Goal: Entertainment & Leisure: Consume media (video, audio)

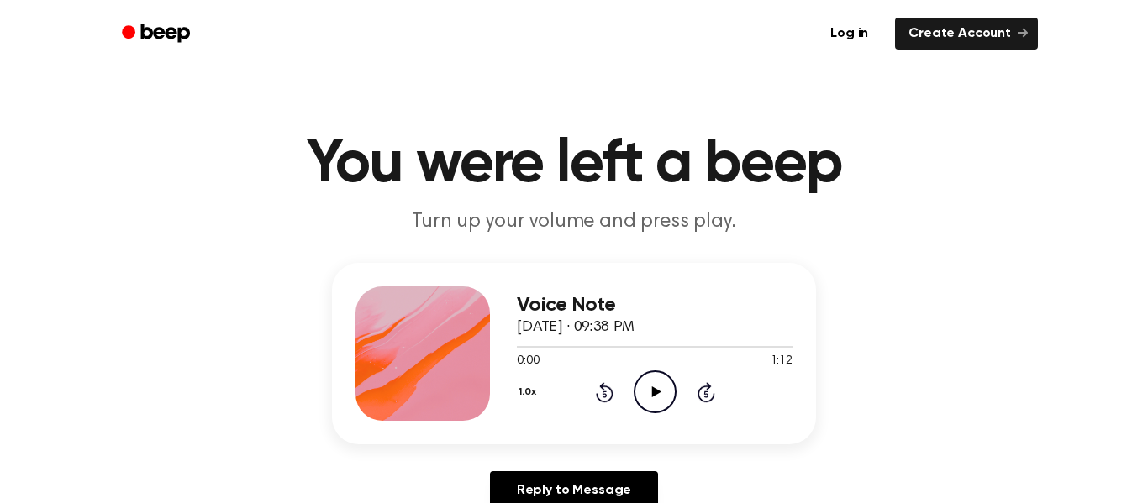
click at [657, 388] on icon "Play Audio" at bounding box center [655, 392] width 43 height 43
click at [645, 387] on icon "Pause Audio" at bounding box center [655, 392] width 43 height 43
click at [645, 387] on icon "Play Audio" at bounding box center [655, 392] width 43 height 43
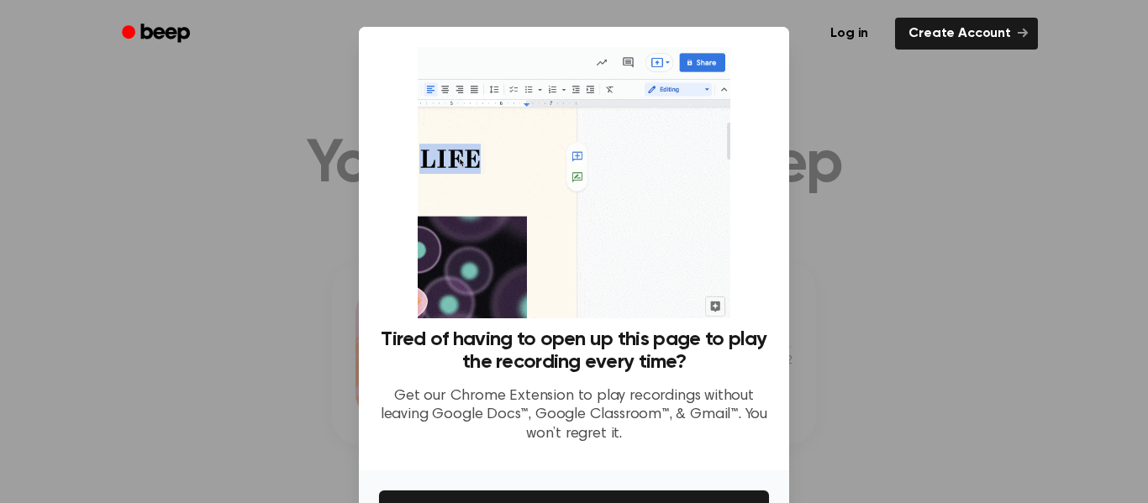
click at [873, 119] on div at bounding box center [574, 251] width 1148 height 503
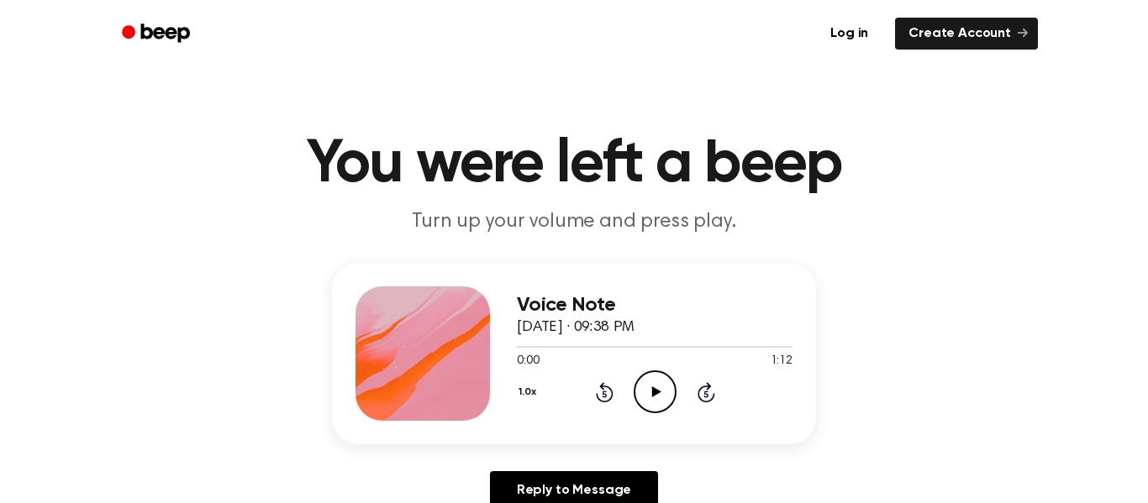
click at [666, 423] on div "Voice Note September 16, 2024 · 09:38 PM 0:00 1:12 Your browser does not suppor…" at bounding box center [574, 354] width 484 height 182
click at [653, 402] on icon "Play Audio" at bounding box center [655, 392] width 43 height 43
click at [654, 399] on icon "Play Audio" at bounding box center [655, 392] width 43 height 43
click at [640, 376] on icon "Pause Audio" at bounding box center [655, 392] width 43 height 43
click at [656, 398] on icon "Play Audio" at bounding box center [655, 392] width 43 height 43
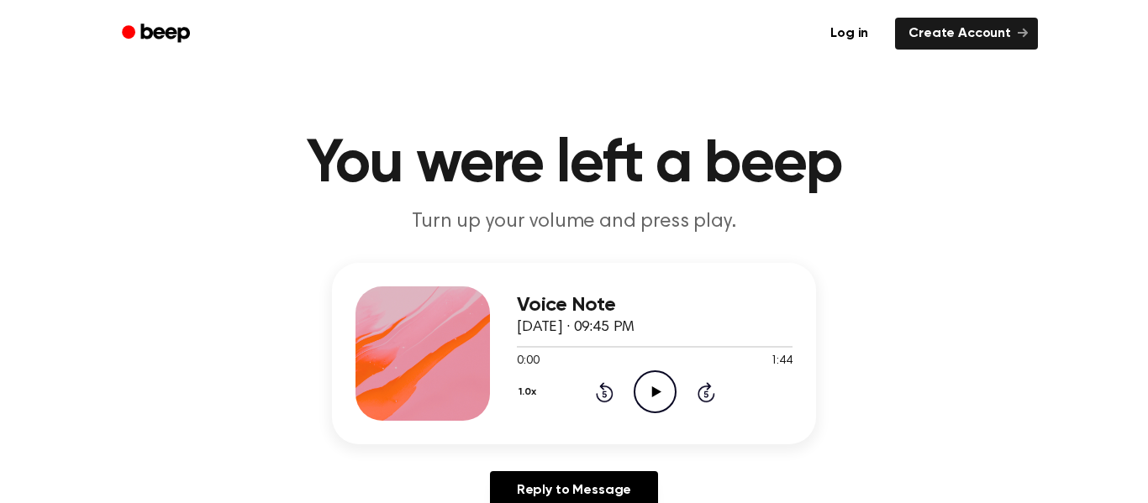
click at [656, 387] on icon "Play Audio" at bounding box center [655, 392] width 43 height 43
click at [661, 378] on icon "Play Audio" at bounding box center [655, 392] width 43 height 43
click at [656, 393] on icon at bounding box center [655, 392] width 8 height 11
click at [660, 408] on icon "Play Audio" at bounding box center [655, 392] width 43 height 43
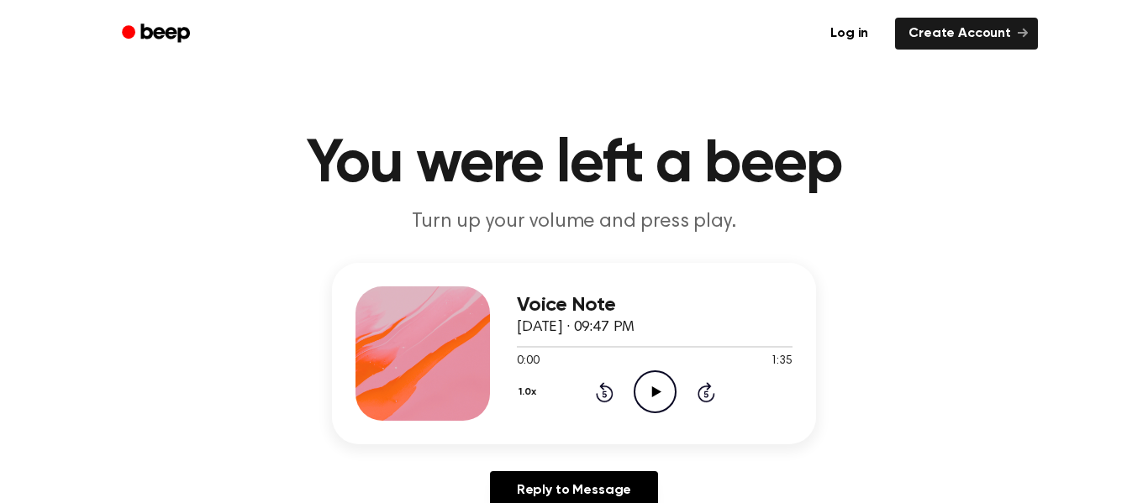
click at [651, 380] on icon "Play Audio" at bounding box center [655, 392] width 43 height 43
click at [641, 398] on icon "Play Audio" at bounding box center [655, 392] width 43 height 43
click at [651, 400] on icon "Play Audio" at bounding box center [655, 392] width 43 height 43
click at [651, 400] on icon "Pause Audio" at bounding box center [655, 392] width 43 height 43
